Goal: Find specific page/section: Locate item on page

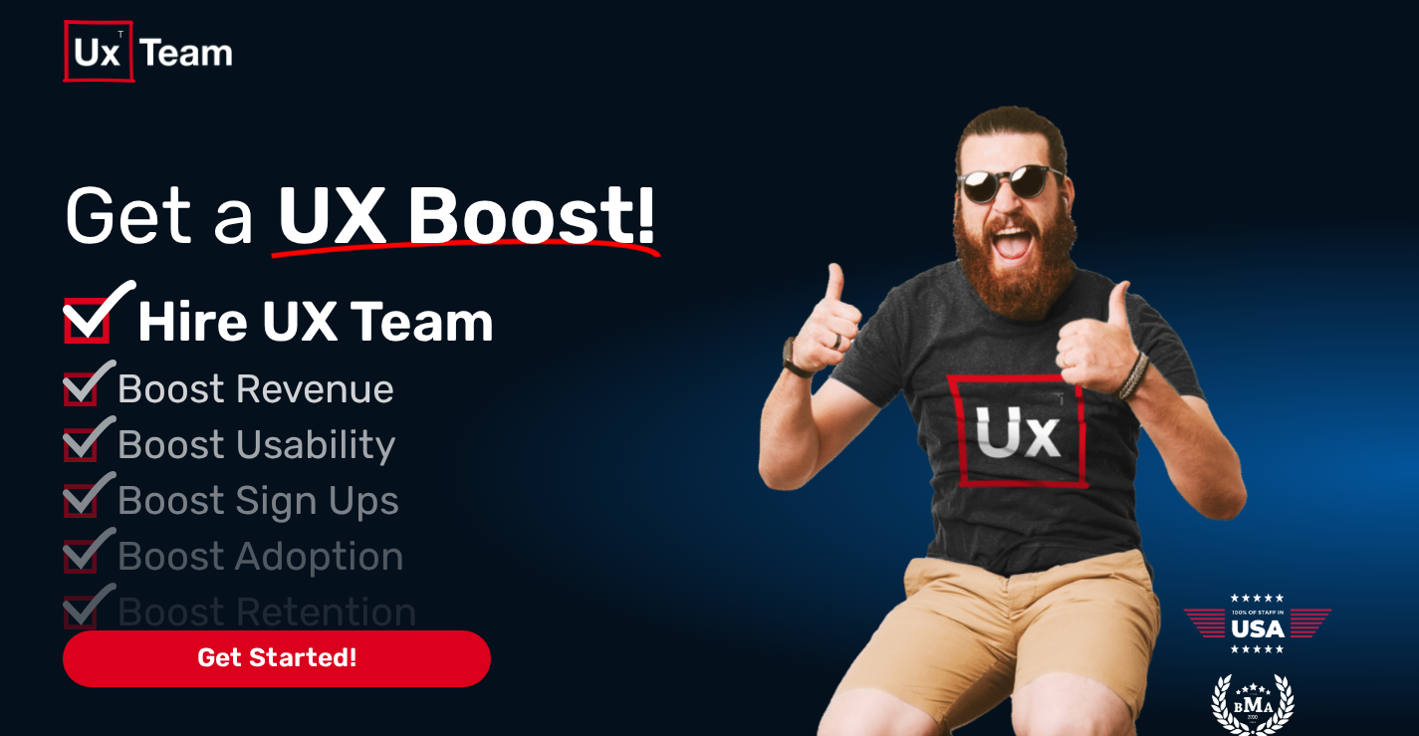
click at [965, 544] on img at bounding box center [1000, 514] width 505 height 822
click at [979, 541] on img at bounding box center [1000, 514] width 505 height 822
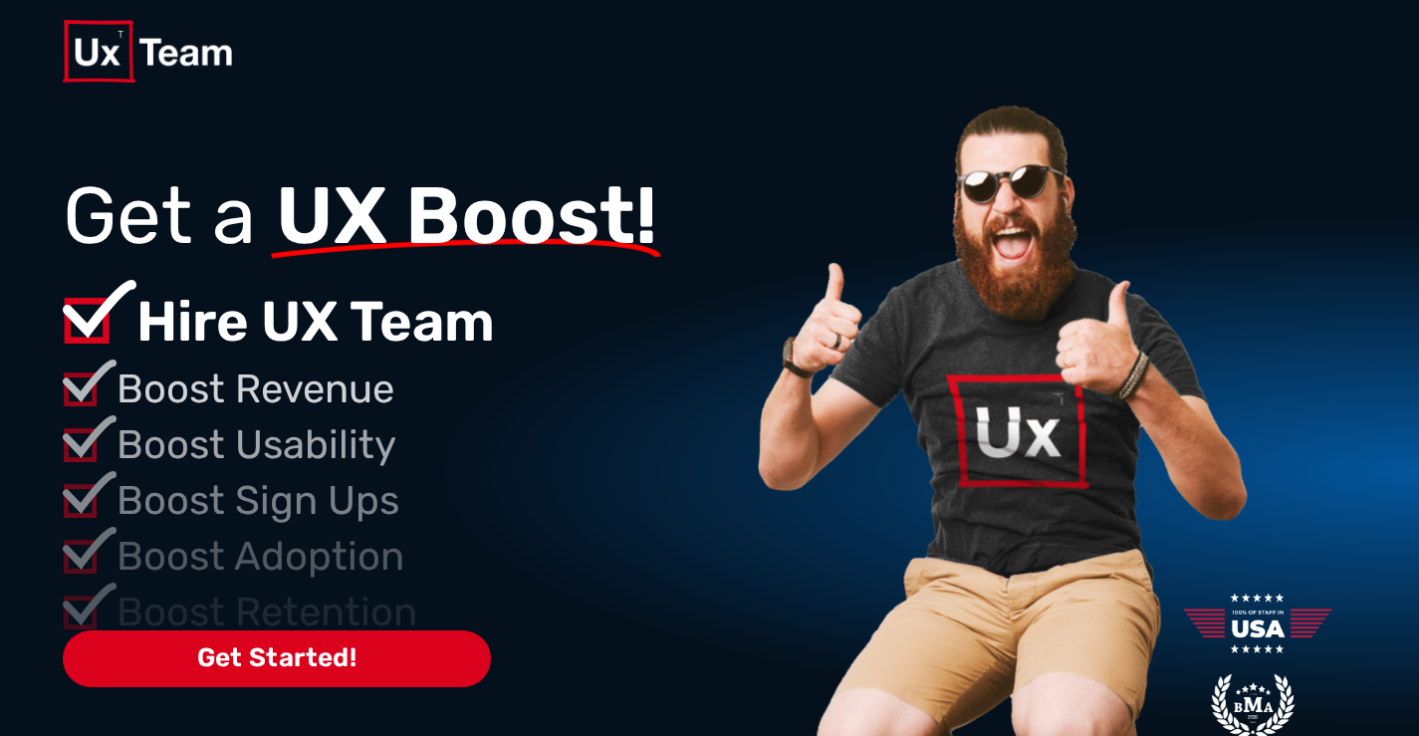
click at [979, 541] on img at bounding box center [1000, 514] width 505 height 822
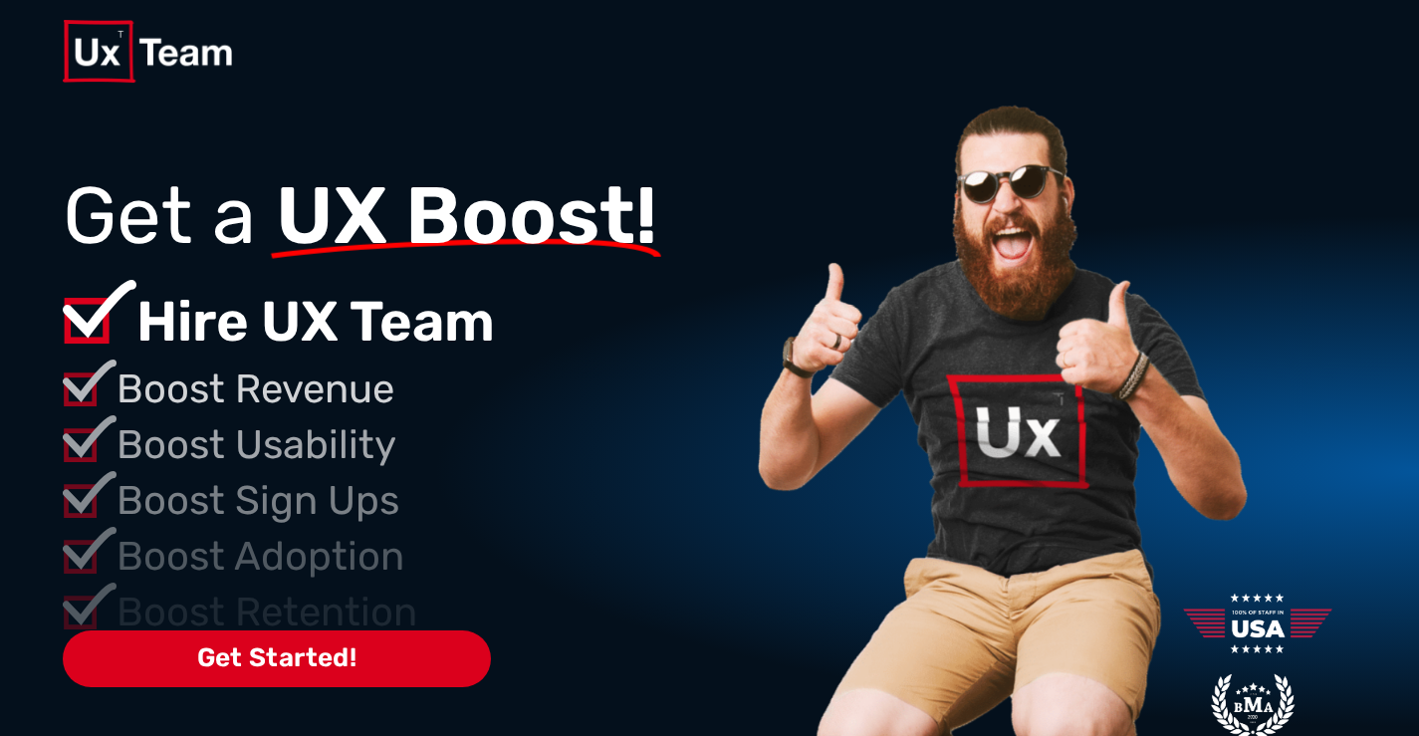
click at [979, 541] on img at bounding box center [1000, 514] width 505 height 822
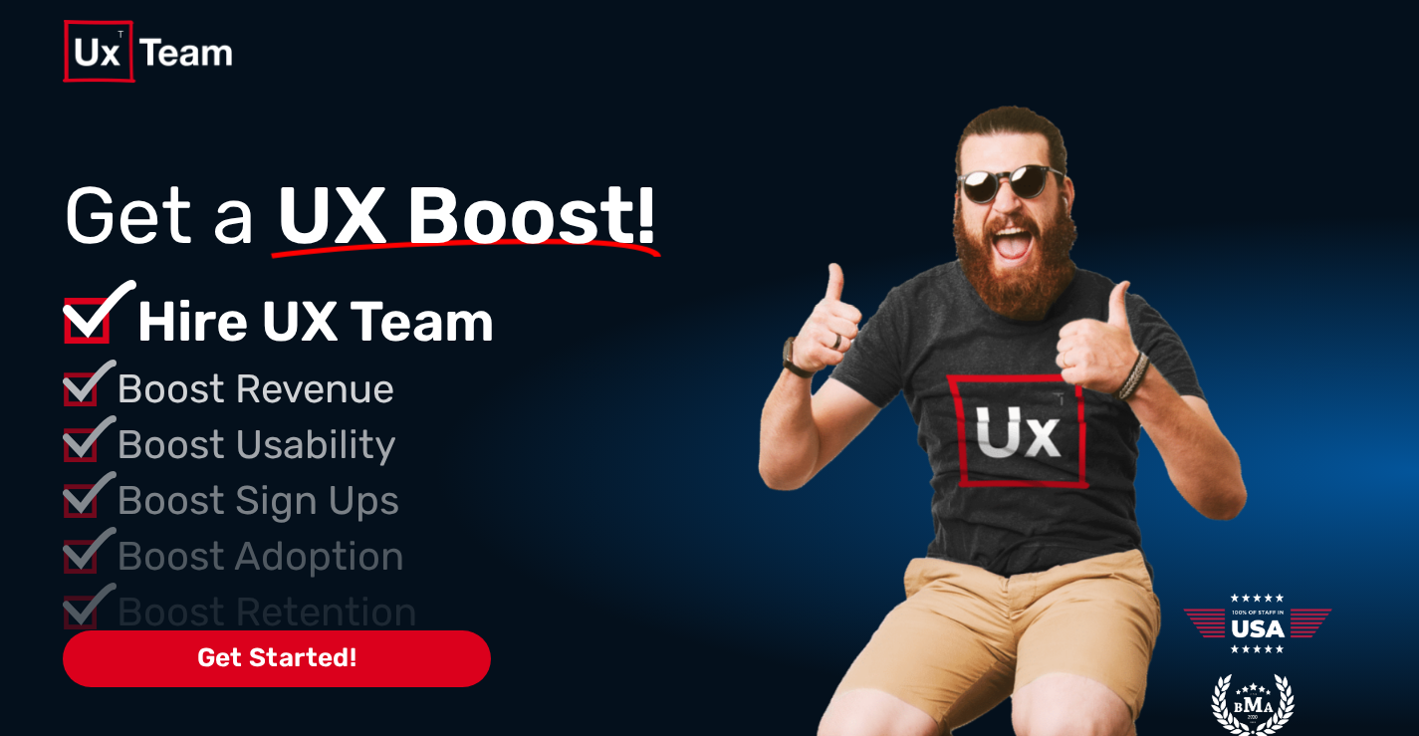
click at [979, 541] on img at bounding box center [1000, 514] width 505 height 822
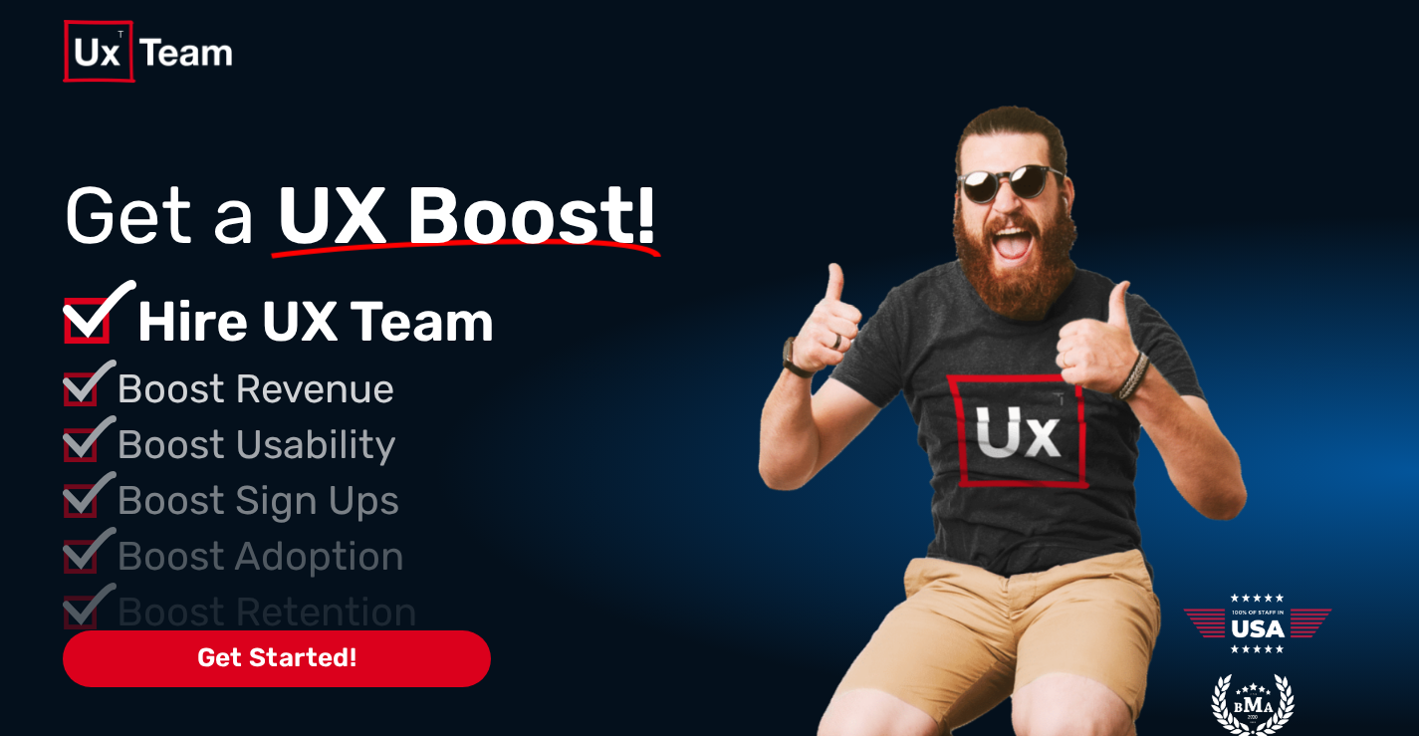
click at [979, 541] on img at bounding box center [1000, 514] width 505 height 822
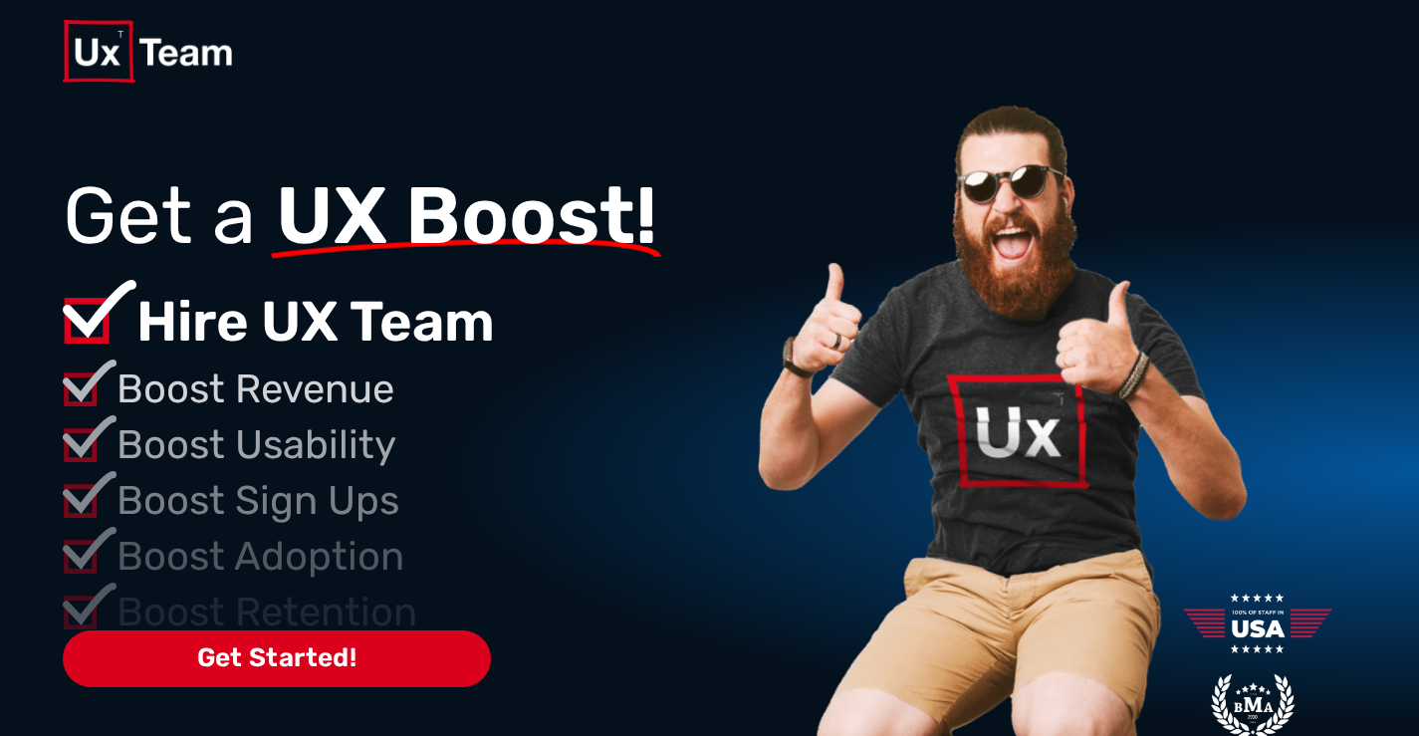
click at [979, 541] on img at bounding box center [1000, 514] width 505 height 822
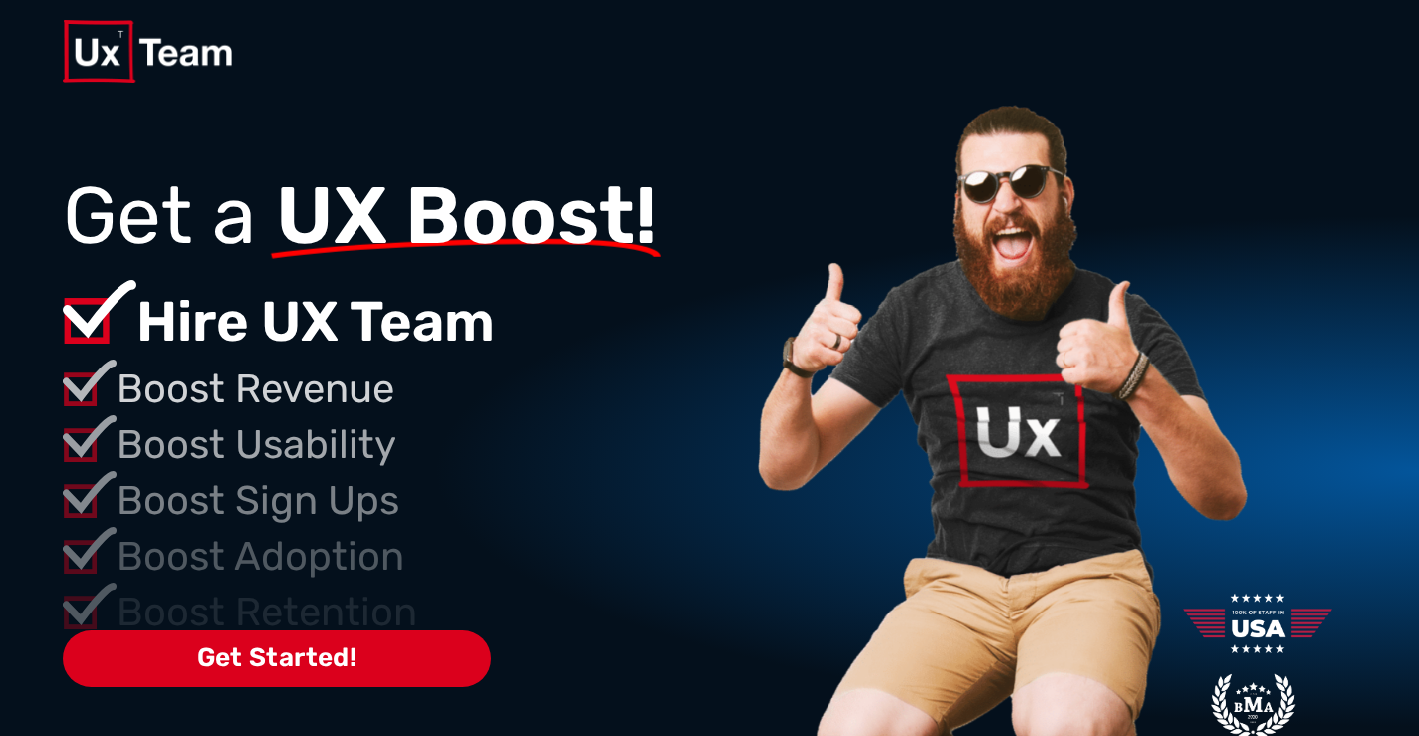
click at [979, 541] on img at bounding box center [1000, 514] width 505 height 822
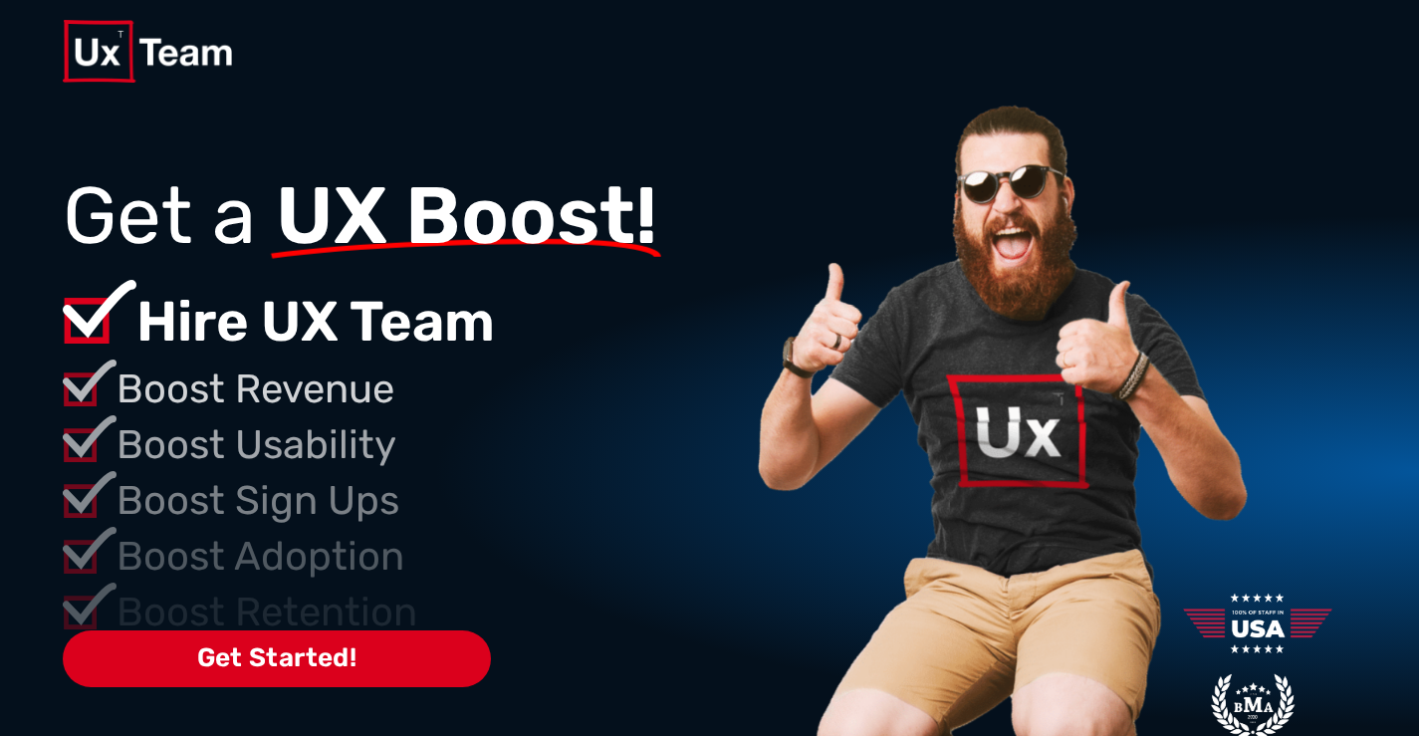
click at [979, 541] on img at bounding box center [1000, 514] width 505 height 822
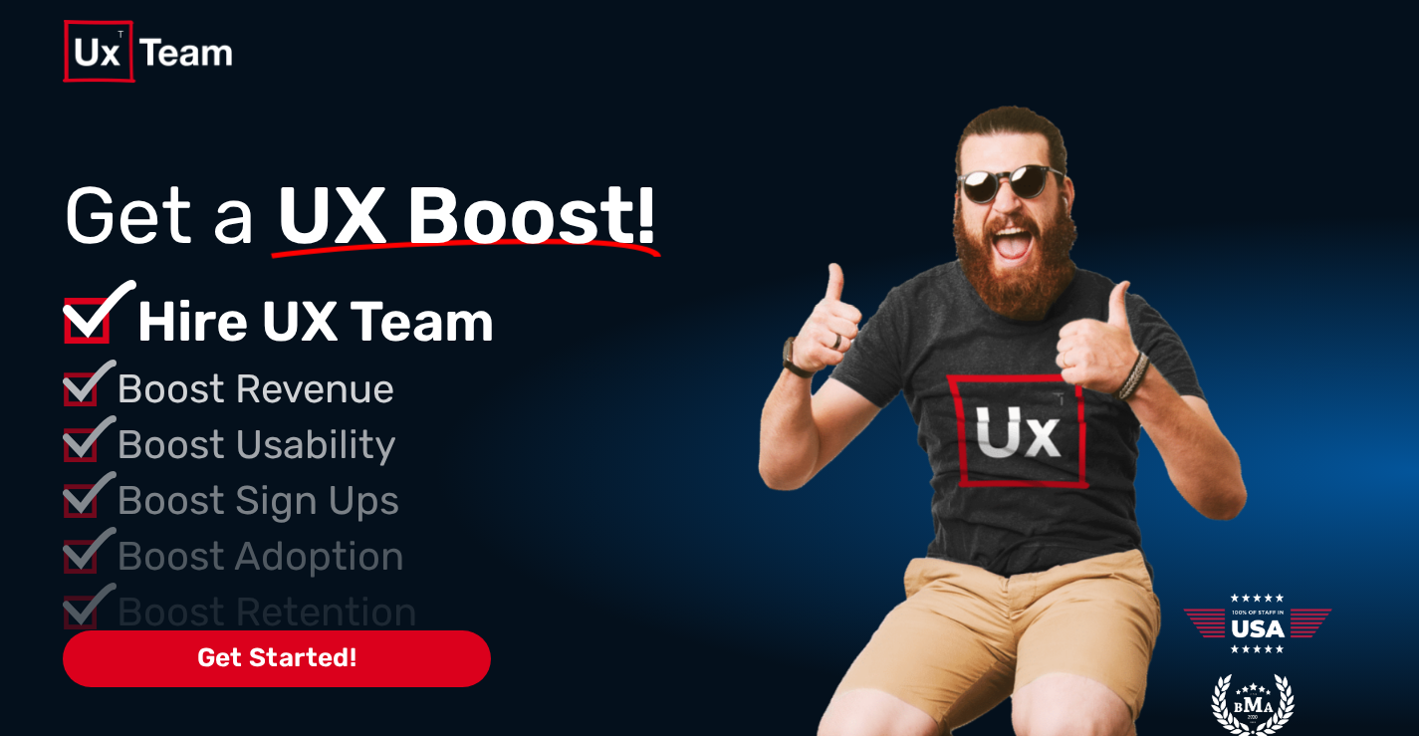
click at [979, 541] on img at bounding box center [1000, 514] width 505 height 822
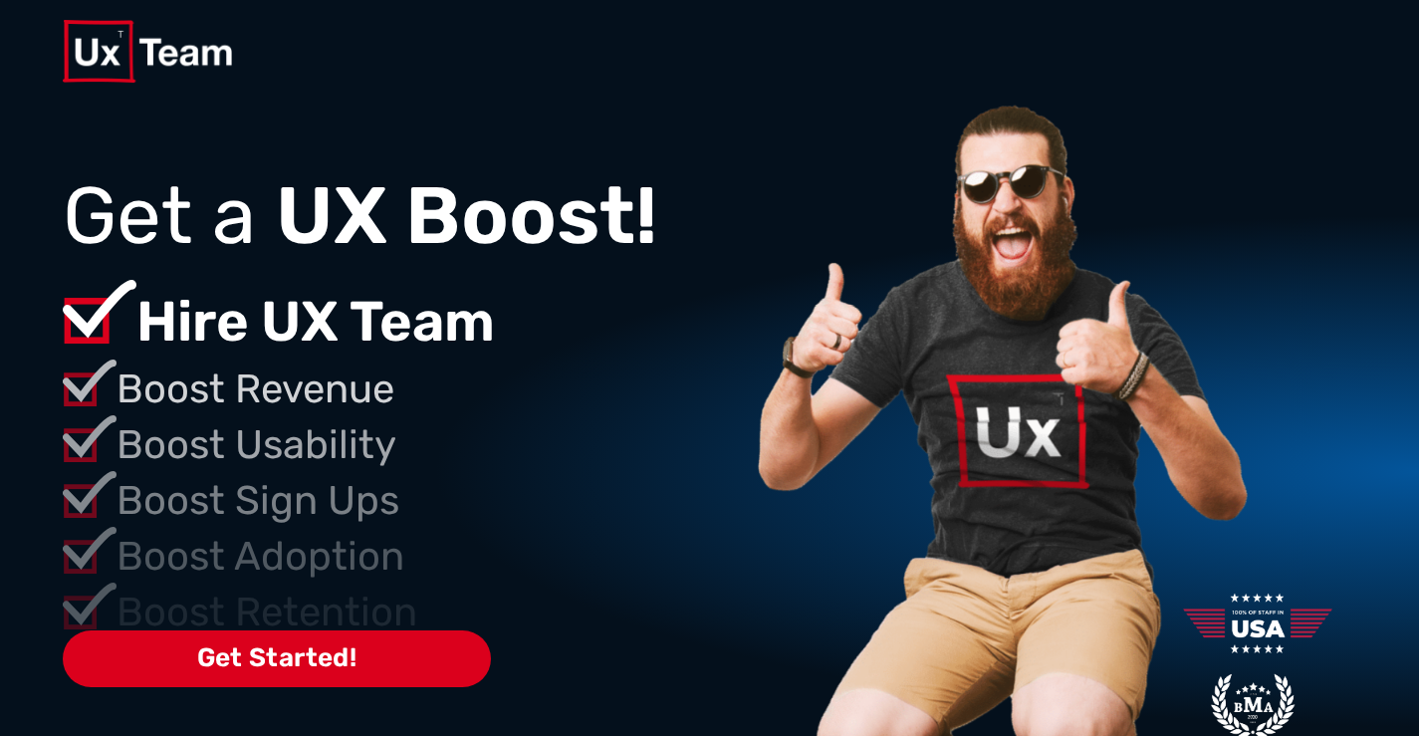
click at [979, 541] on img at bounding box center [1000, 514] width 505 height 822
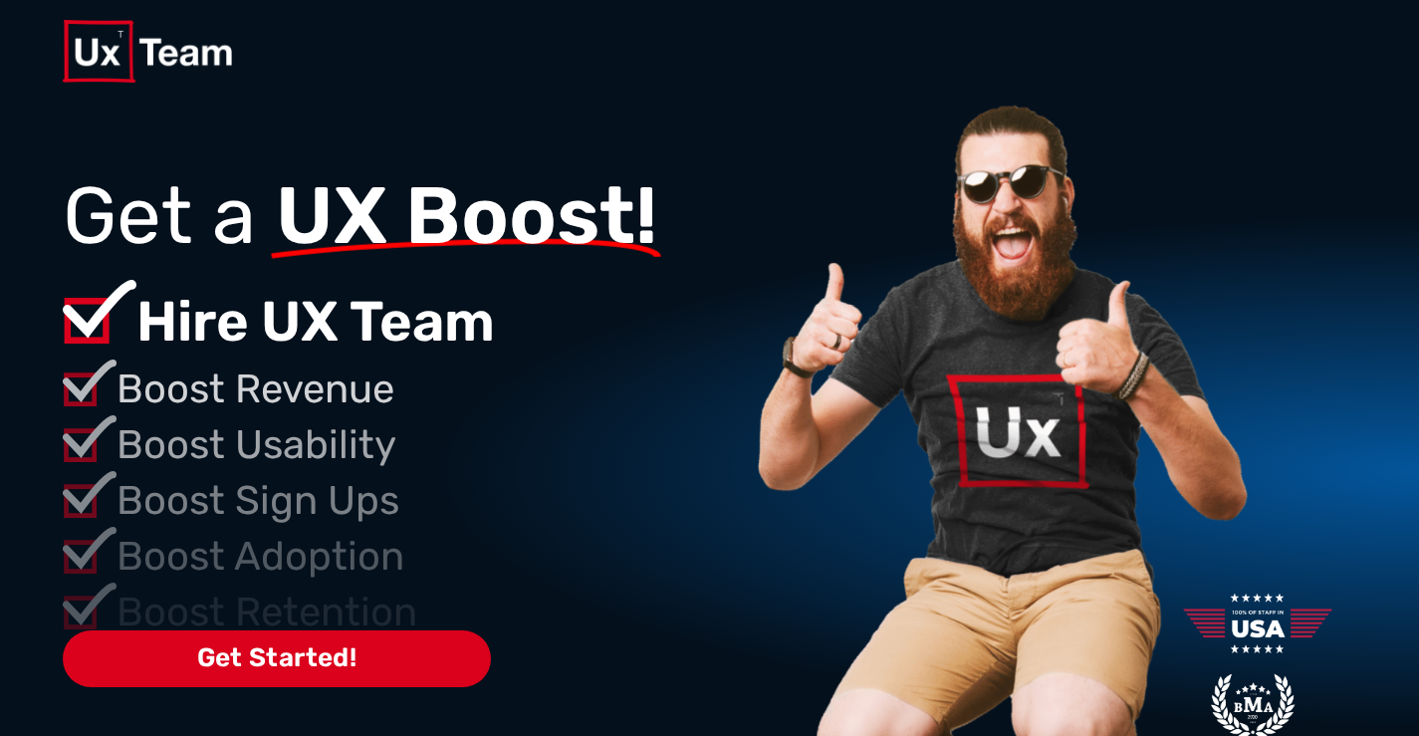
click at [979, 541] on img at bounding box center [1000, 514] width 505 height 822
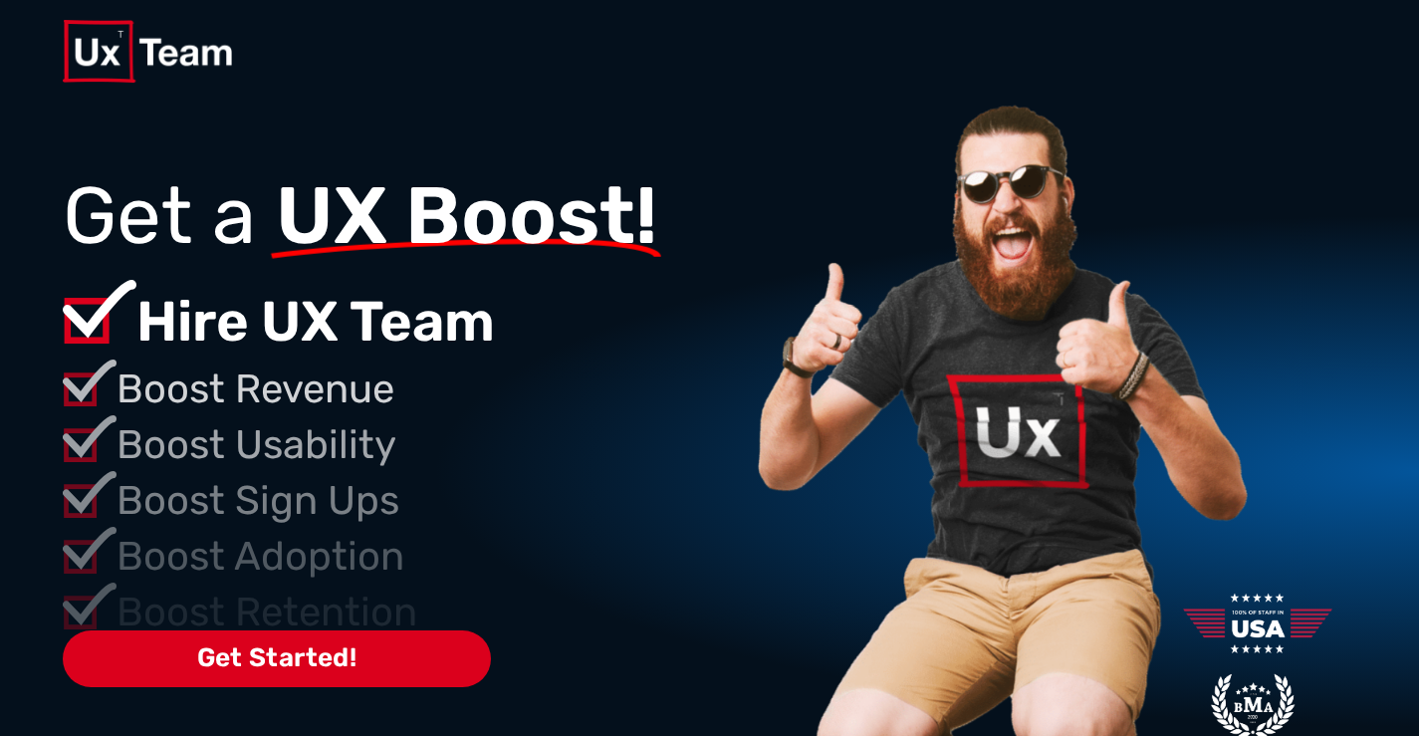
click at [979, 541] on img at bounding box center [1000, 514] width 505 height 822
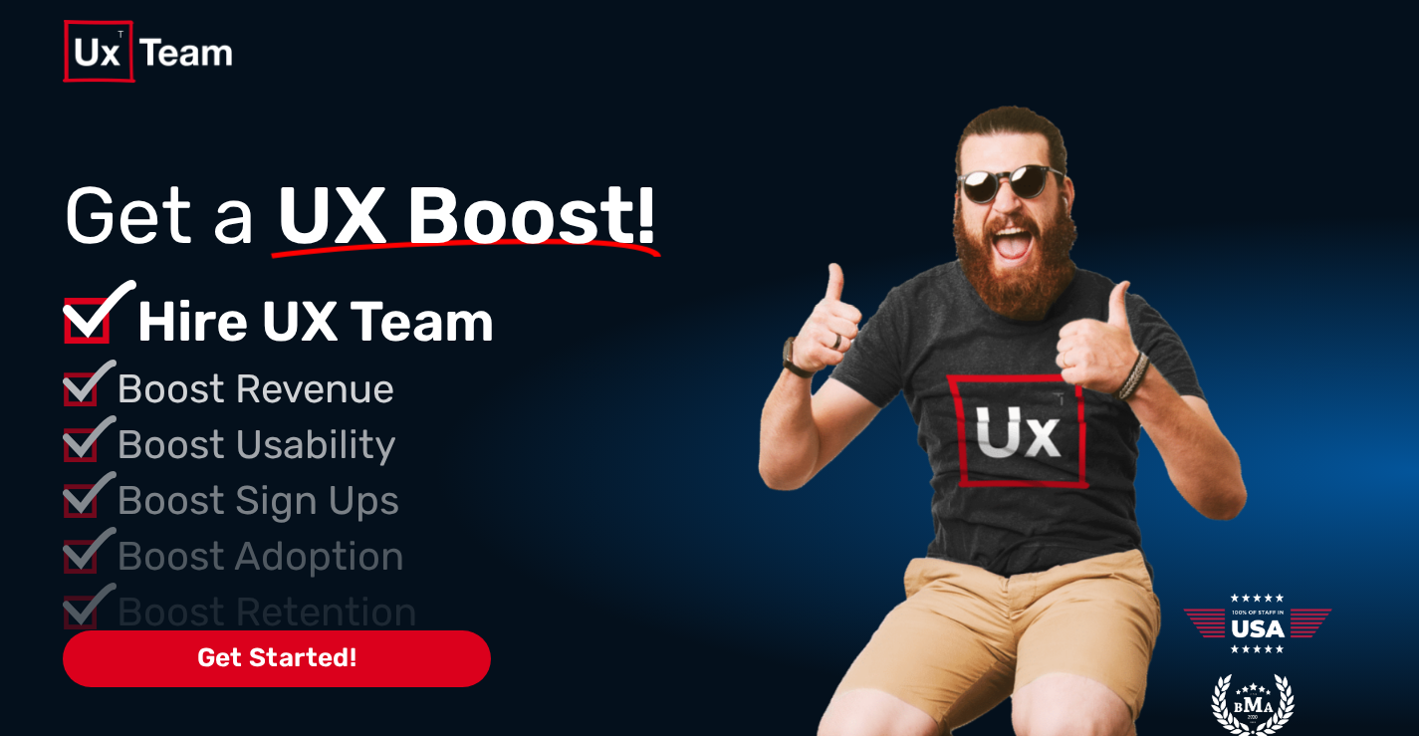
click at [979, 541] on img at bounding box center [1000, 514] width 505 height 822
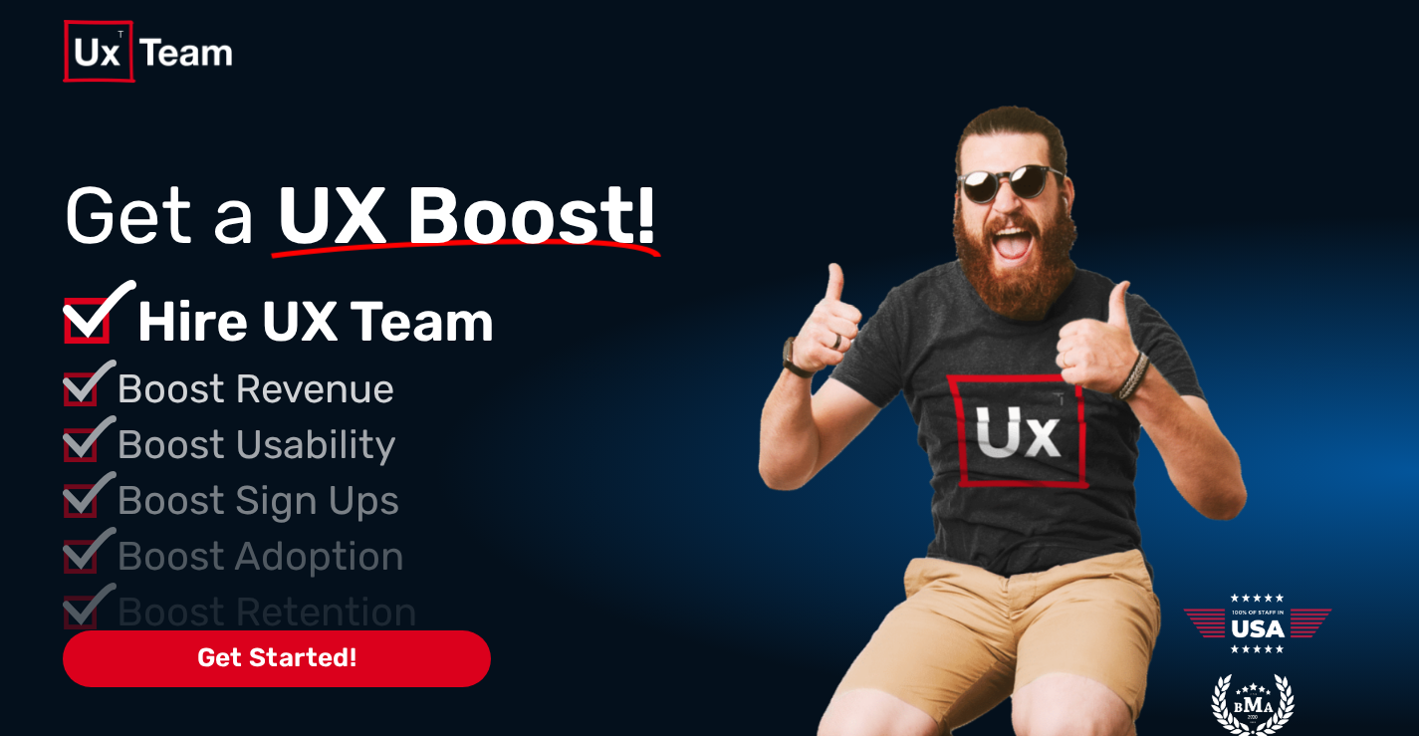
click at [979, 541] on img at bounding box center [1000, 514] width 505 height 822
click at [1012, 498] on img at bounding box center [1000, 514] width 505 height 822
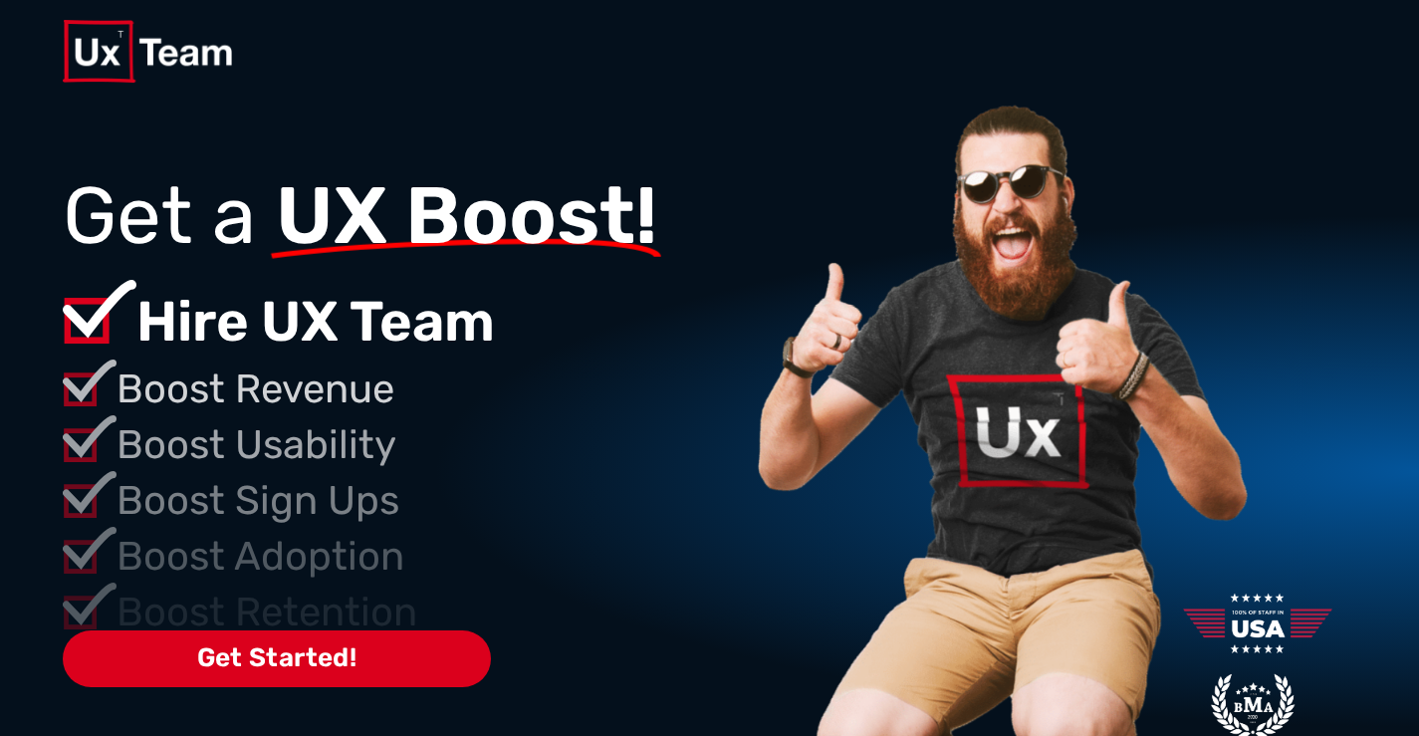
click at [1012, 498] on img at bounding box center [1000, 514] width 505 height 822
